Goal: Navigation & Orientation: Find specific page/section

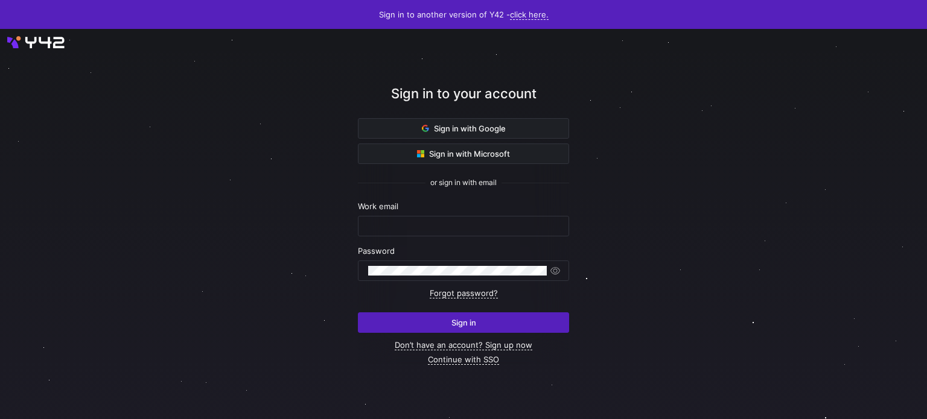
click at [530, 118] on div "Sign in to your account" at bounding box center [463, 101] width 211 height 34
click at [533, 124] on span at bounding box center [463, 128] width 210 height 19
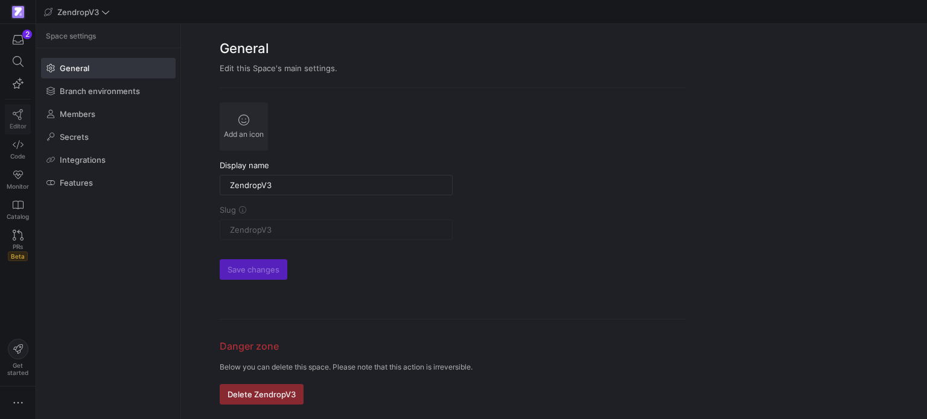
click at [7, 118] on link "Editor" at bounding box center [18, 119] width 26 height 30
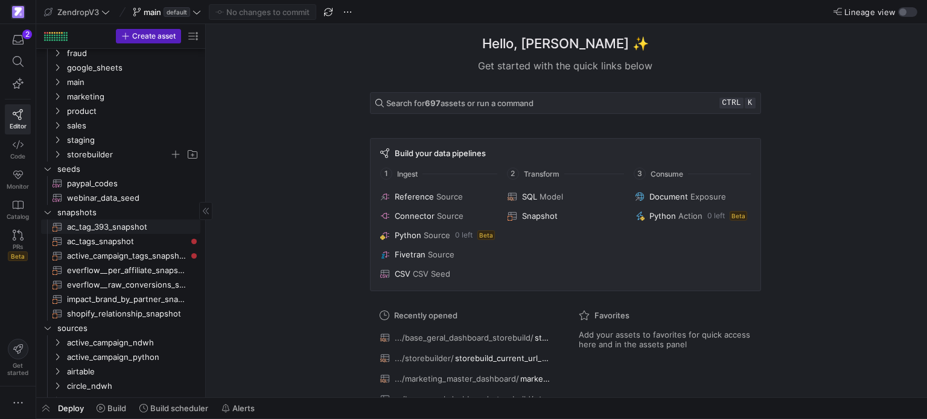
scroll to position [15, 0]
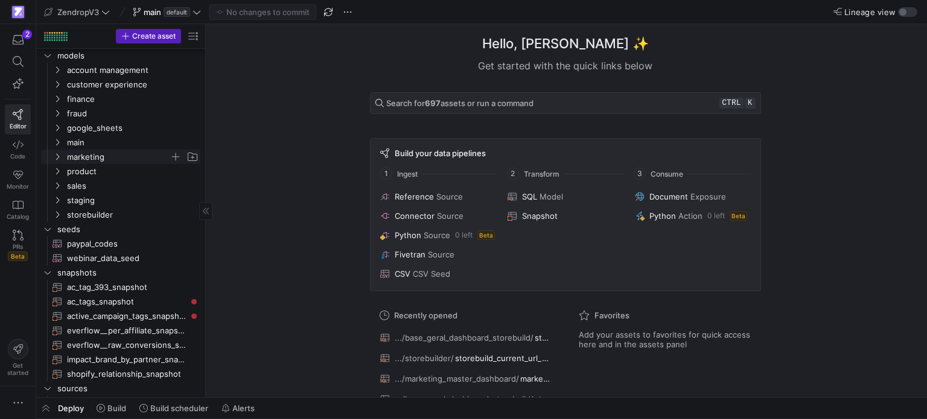
click at [56, 160] on y42-icon "Press SPACE to select this row." at bounding box center [57, 157] width 10 height 10
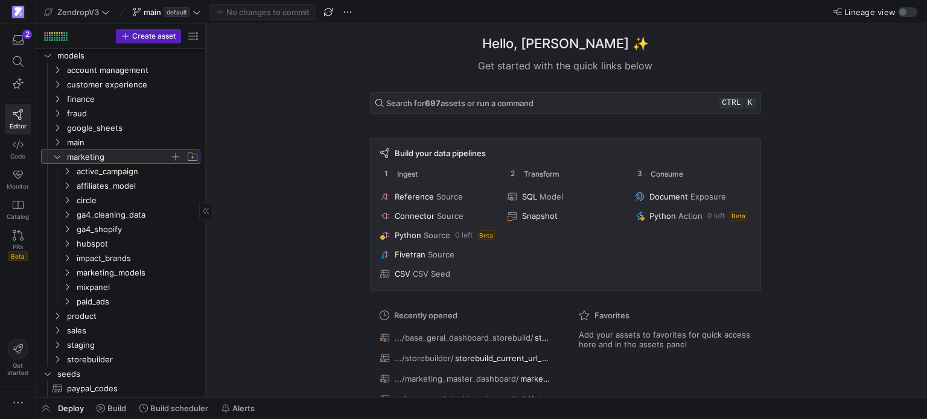
click at [56, 160] on y42-icon at bounding box center [57, 157] width 10 height 10
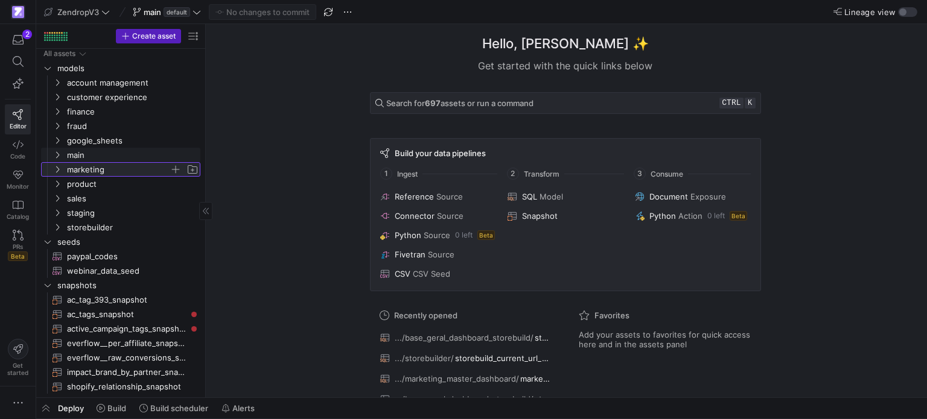
scroll to position [0, 0]
